Goal: Download file/media

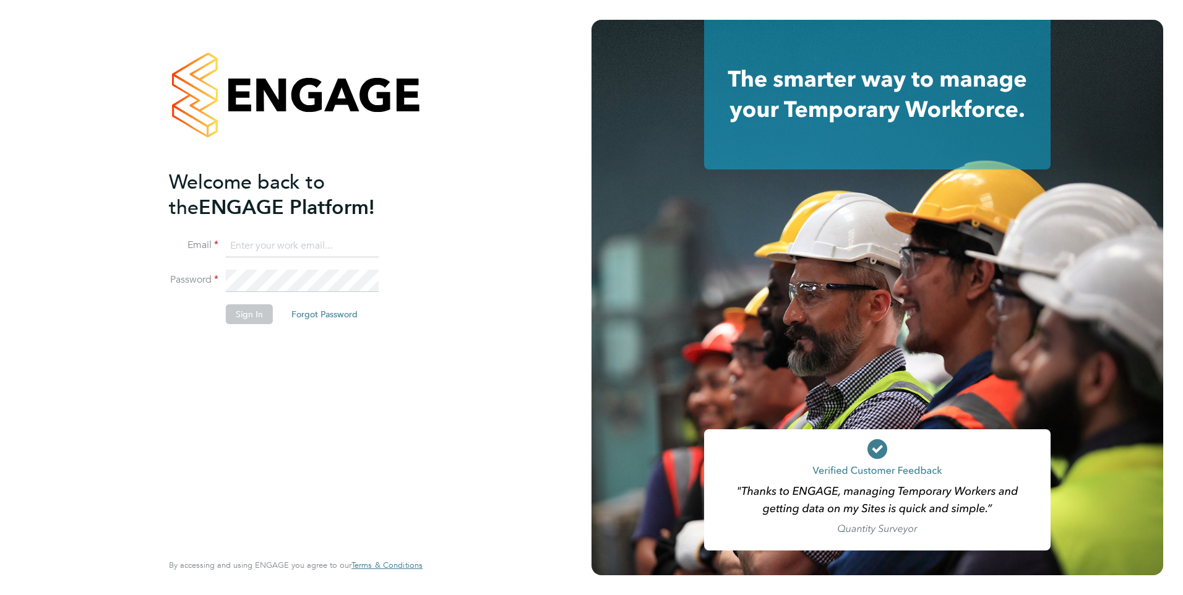
type input "[EMAIL_ADDRESS][DOMAIN_NAME]"
click at [252, 313] on button "Sign In" at bounding box center [249, 315] width 47 height 20
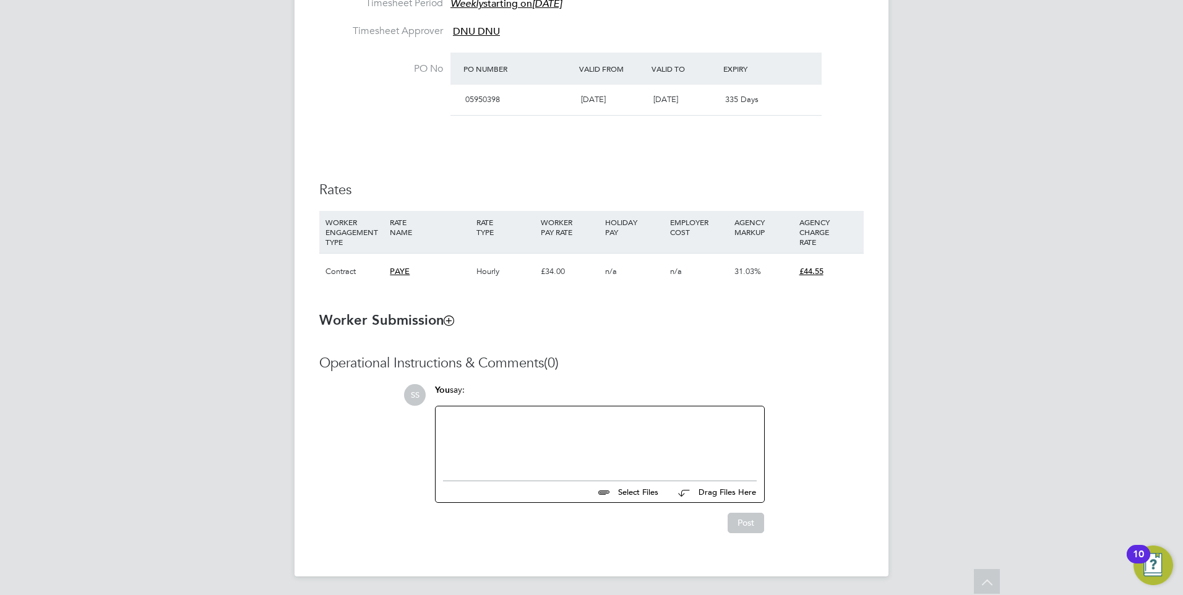
scroll to position [716, 0]
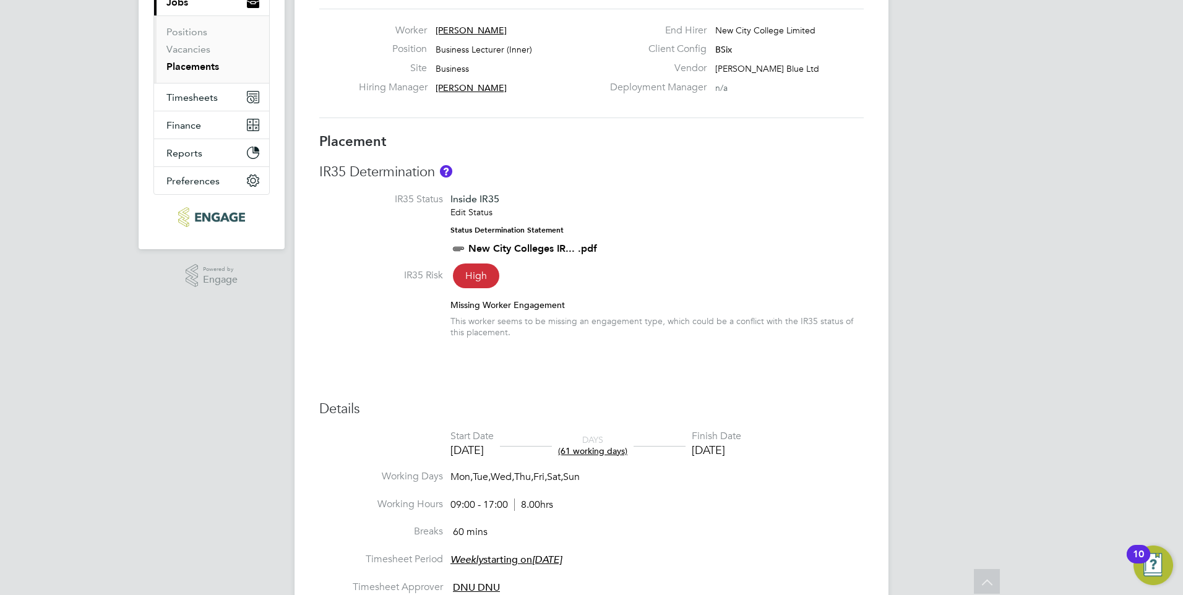
click at [516, 247] on link "New City Colleges IR... .pdf" at bounding box center [533, 249] width 129 height 12
